Goal: Information Seeking & Learning: Learn about a topic

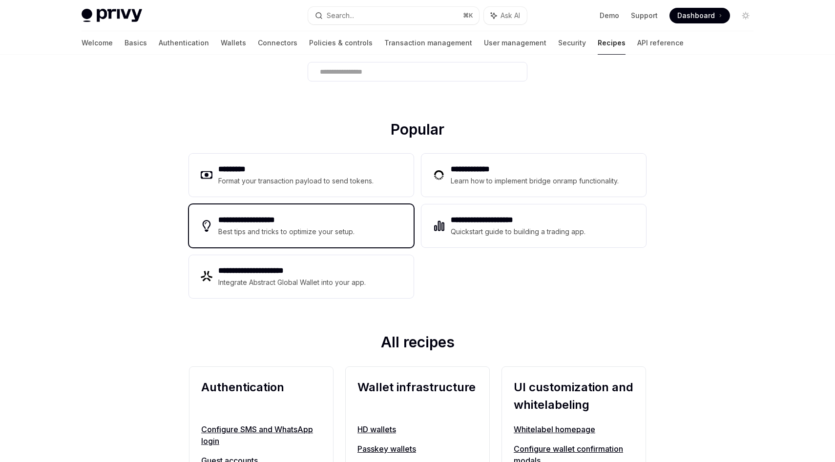
scroll to position [47, 0]
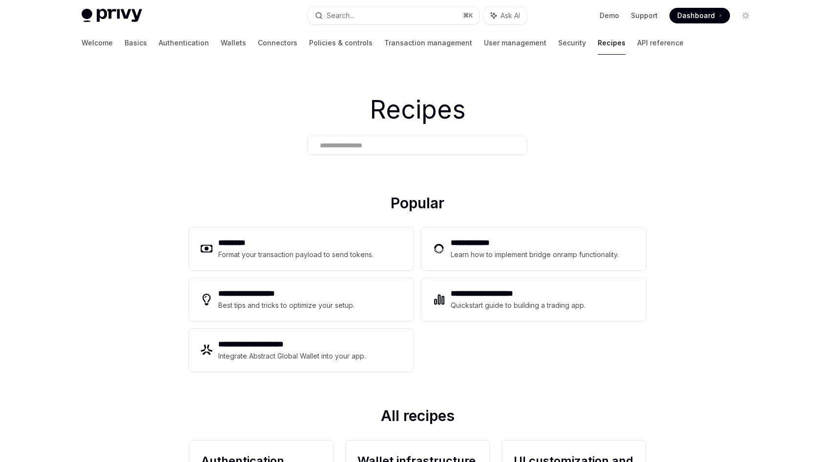
scroll to position [47, 0]
type textarea "*"
